Goal: Task Accomplishment & Management: Use online tool/utility

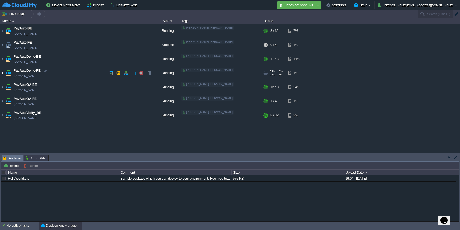
click at [3, 73] on img at bounding box center [2, 73] width 4 height 14
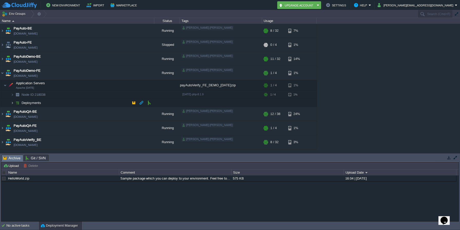
click at [13, 102] on img at bounding box center [12, 103] width 3 height 8
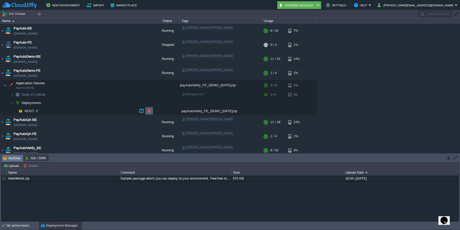
click at [148, 110] on button "button" at bounding box center [149, 111] width 5 height 5
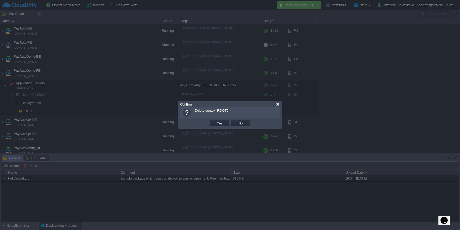
click at [278, 103] on div at bounding box center [278, 105] width 4 height 4
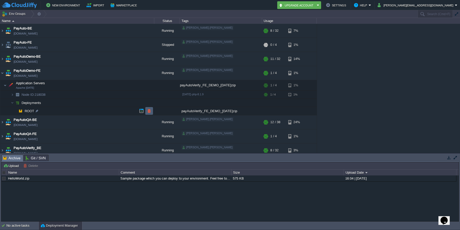
click at [150, 111] on button "button" at bounding box center [149, 111] width 5 height 5
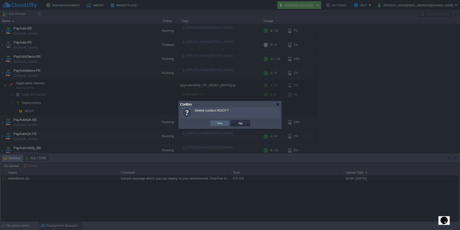
click at [218, 125] on button "Yes" at bounding box center [219, 123] width 9 height 5
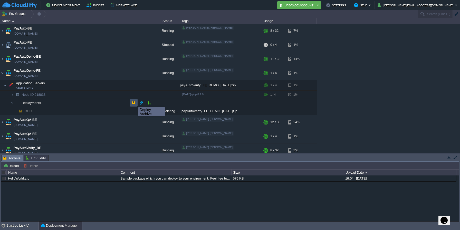
click at [134, 103] on button "button" at bounding box center [133, 103] width 5 height 5
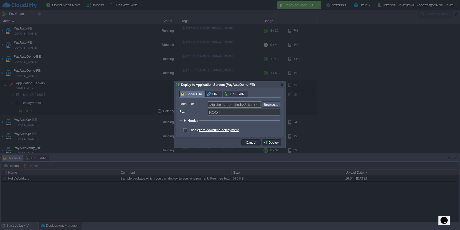
click at [268, 107] on input "file" at bounding box center [247, 105] width 65 height 6
type input "C:\fakepath\payAutoVerify_FE_DEMO_[DATE]zip"
type input "payAutoVerify_FE_DEMO_[DATE]zip"
click at [273, 141] on td "Deploy" at bounding box center [271, 143] width 19 height 6
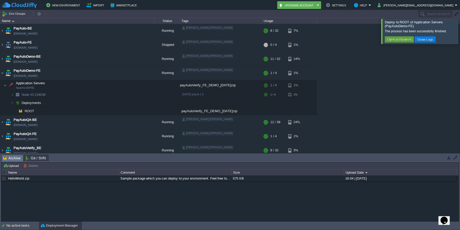
click at [459, 28] on div at bounding box center [466, 31] width 0 height 25
